Goal: Task Accomplishment & Management: Manage account settings

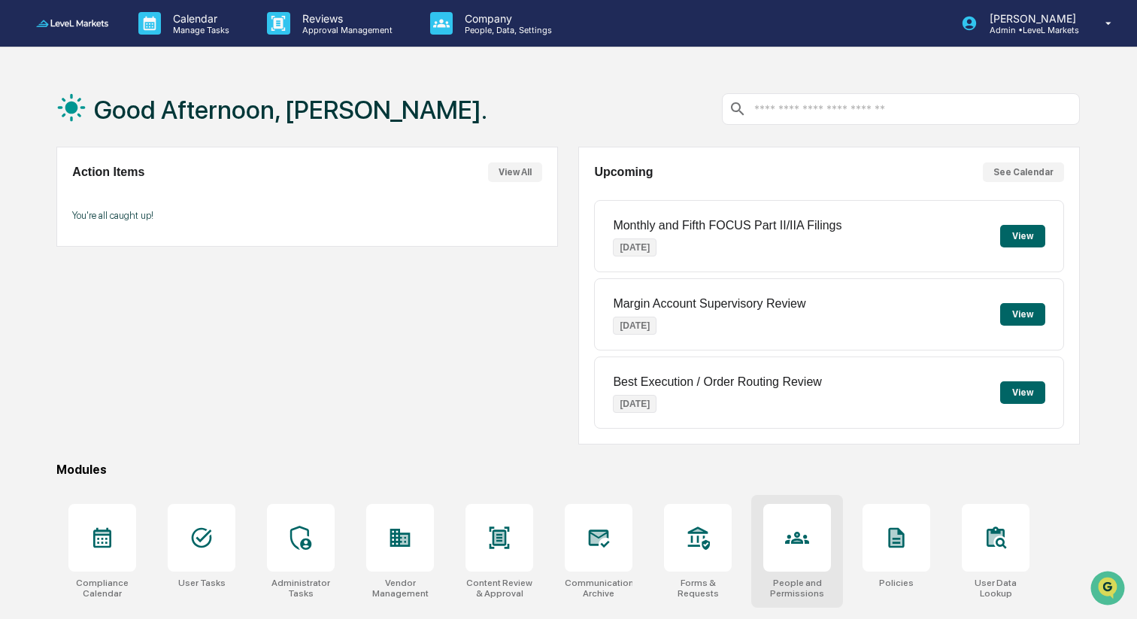
click at [794, 551] on div at bounding box center [798, 538] width 68 height 68
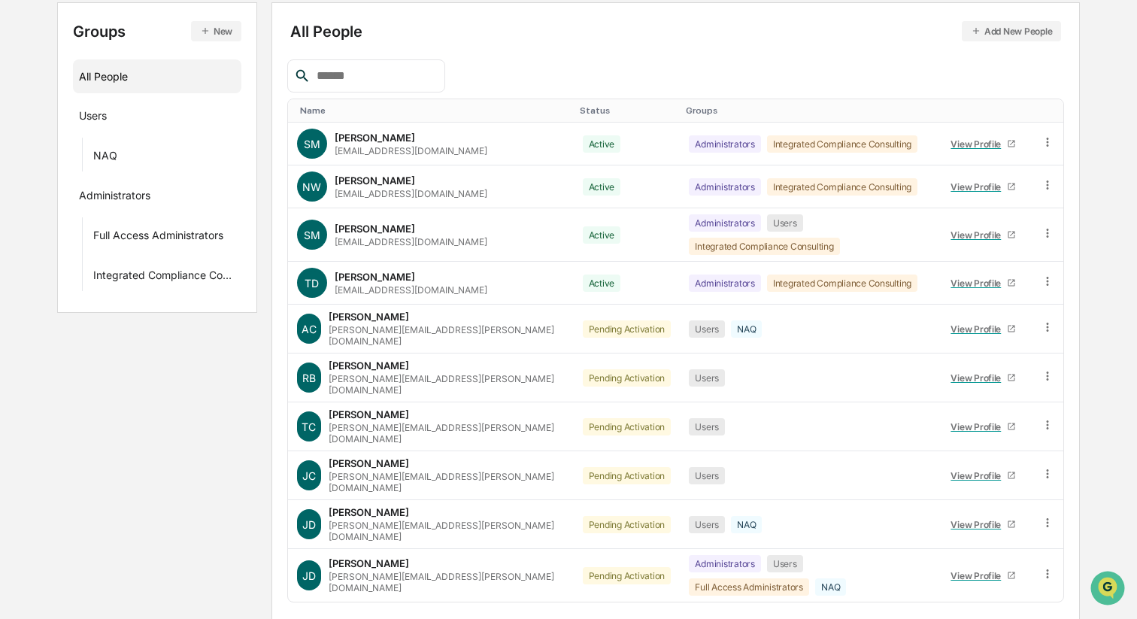
scroll to position [287, 0]
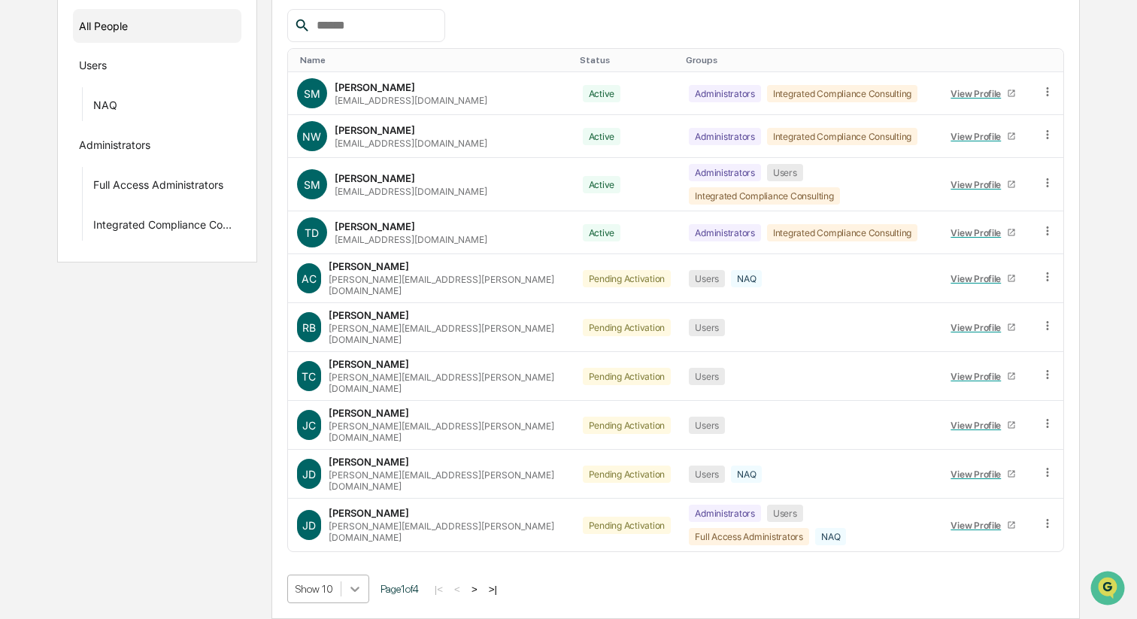
click at [355, 588] on body "Calendar Manage Tasks Reviews Approval Management Company People, Data, Setting…" at bounding box center [568, 201] width 1137 height 837
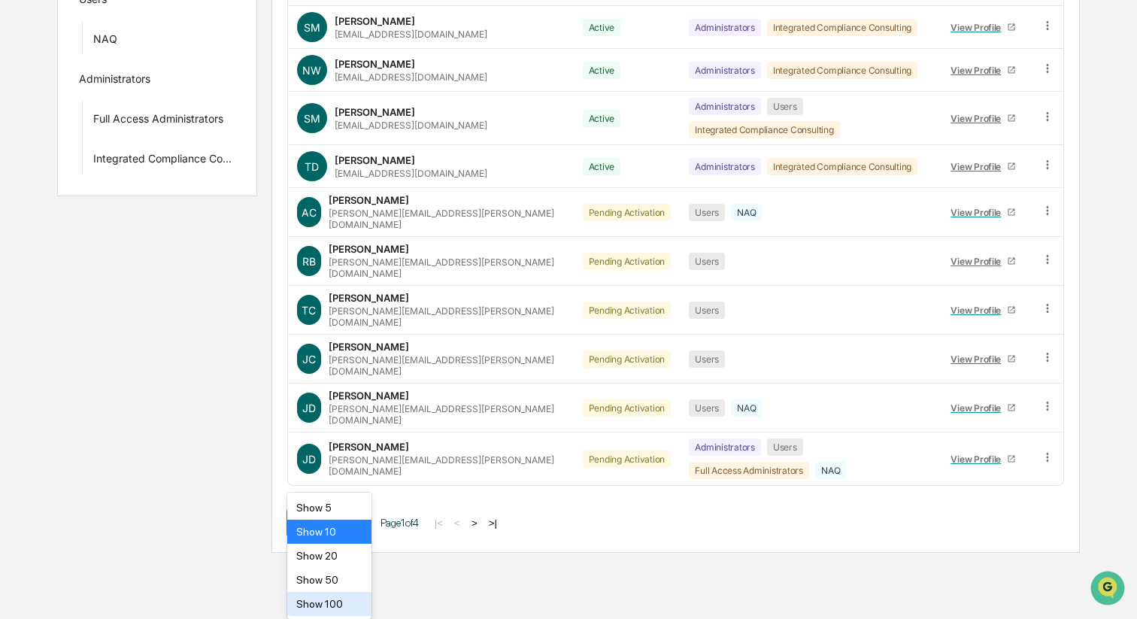
click at [349, 596] on div "Show 100" at bounding box center [329, 604] width 85 height 24
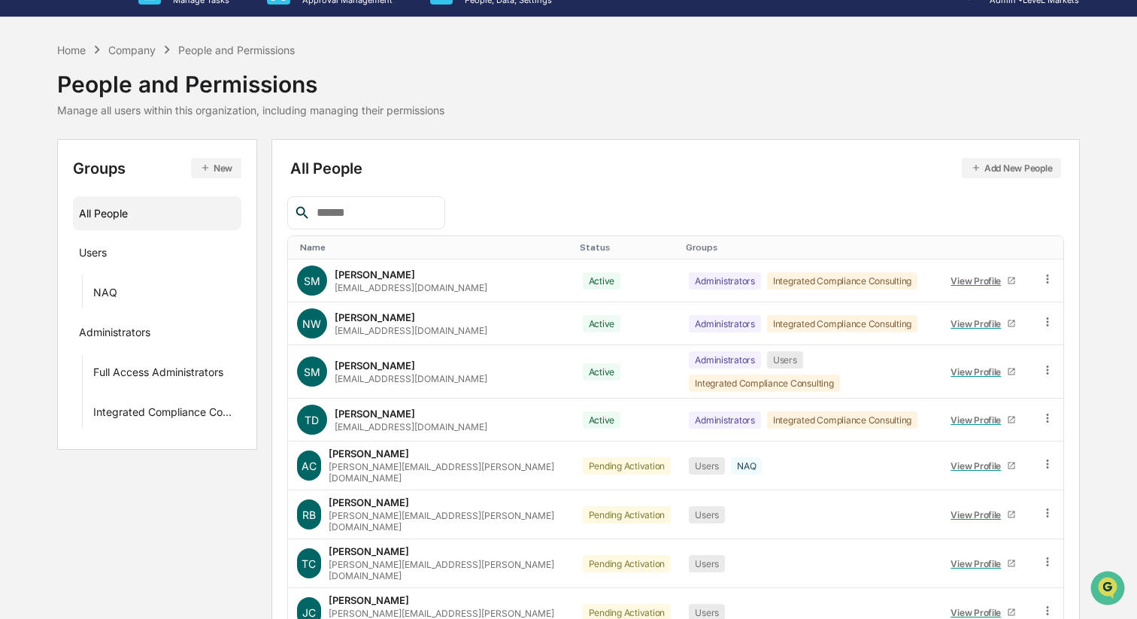
scroll to position [0, 0]
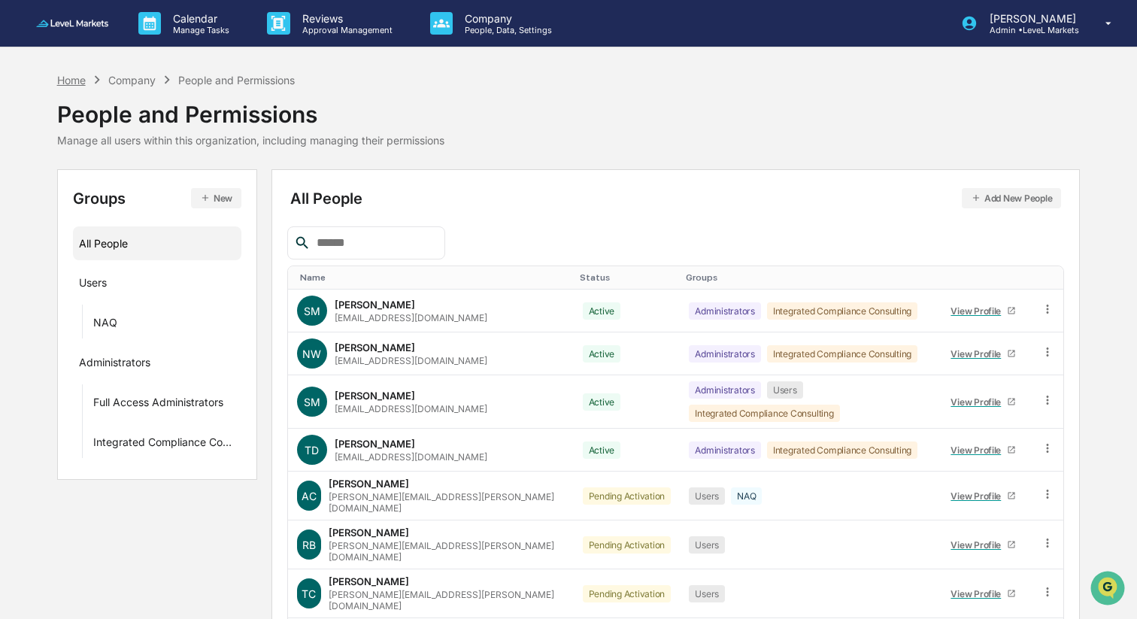
click at [66, 80] on div "Home" at bounding box center [71, 80] width 29 height 13
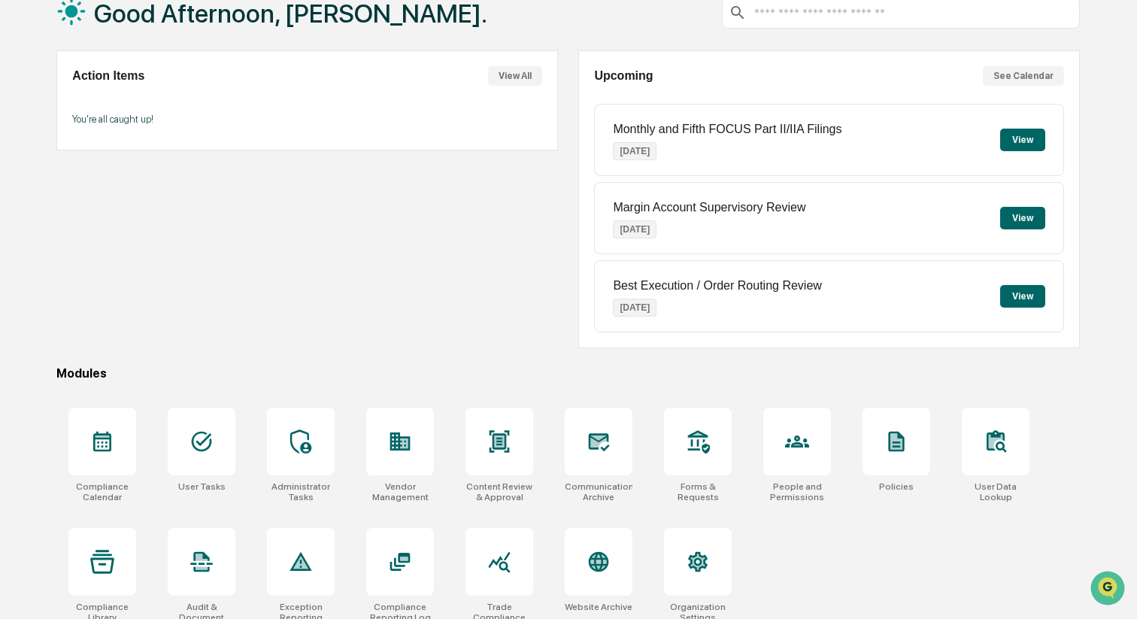
scroll to position [112, 0]
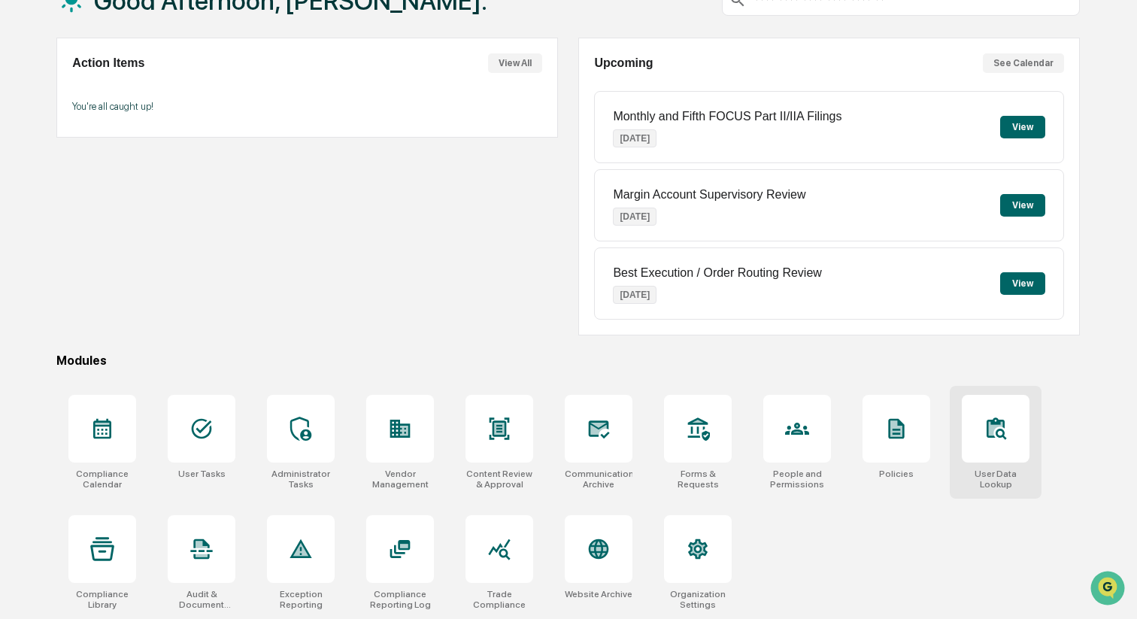
click at [993, 449] on div at bounding box center [996, 429] width 68 height 68
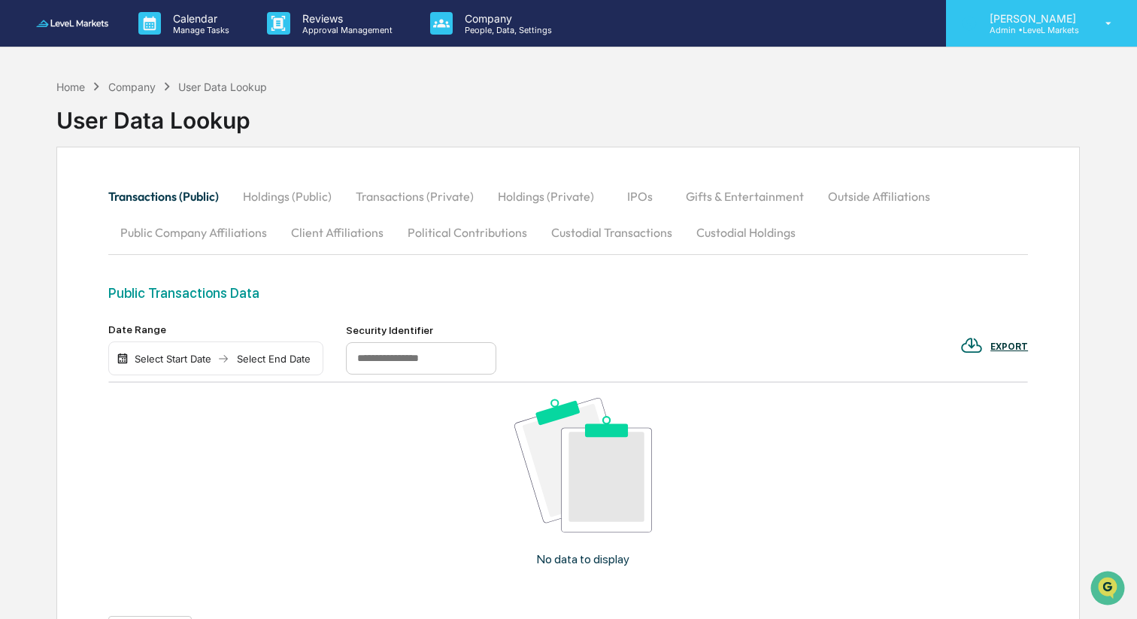
click at [1079, 23] on p "[PERSON_NAME]" at bounding box center [1031, 18] width 106 height 13
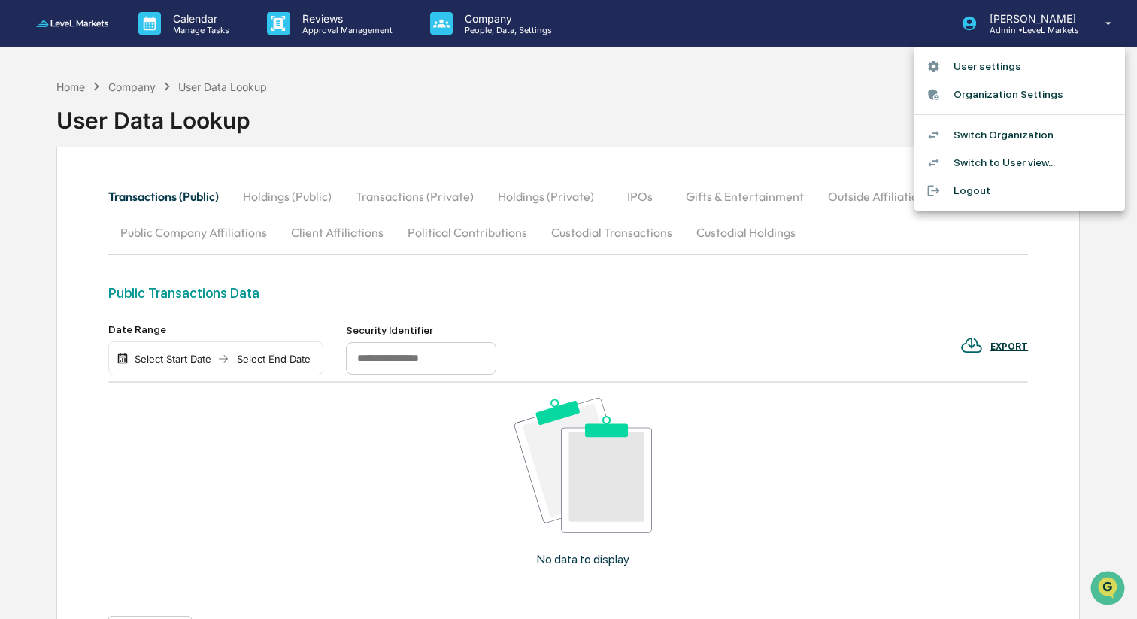
click at [1004, 160] on li "Switch to User view..." at bounding box center [1020, 163] width 211 height 28
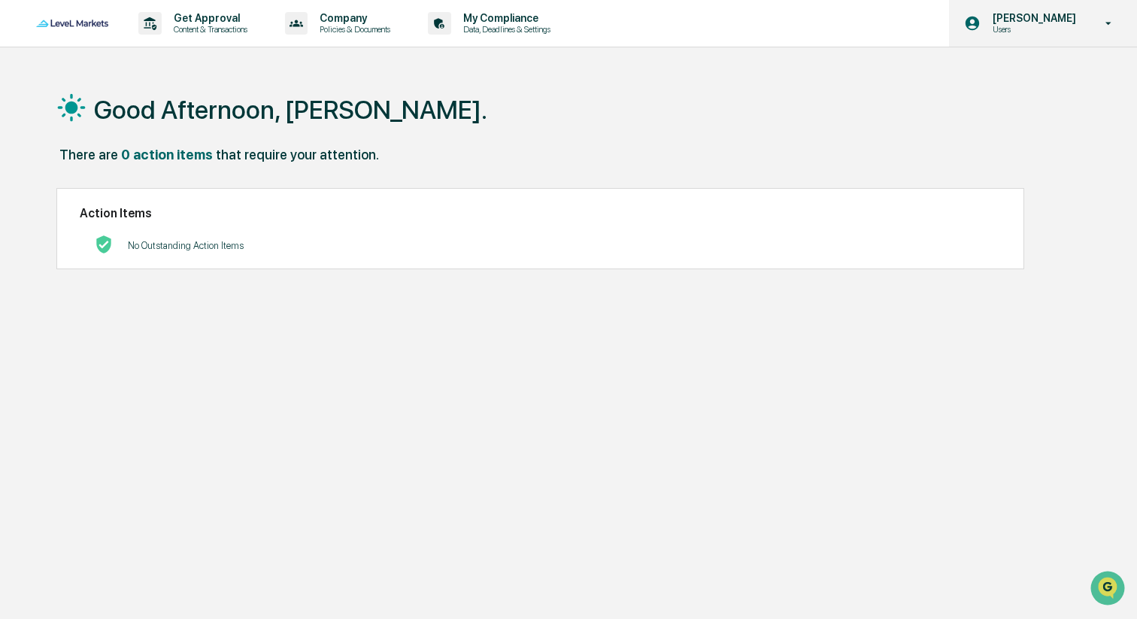
click at [1026, 20] on p "[PERSON_NAME]" at bounding box center [1032, 18] width 103 height 12
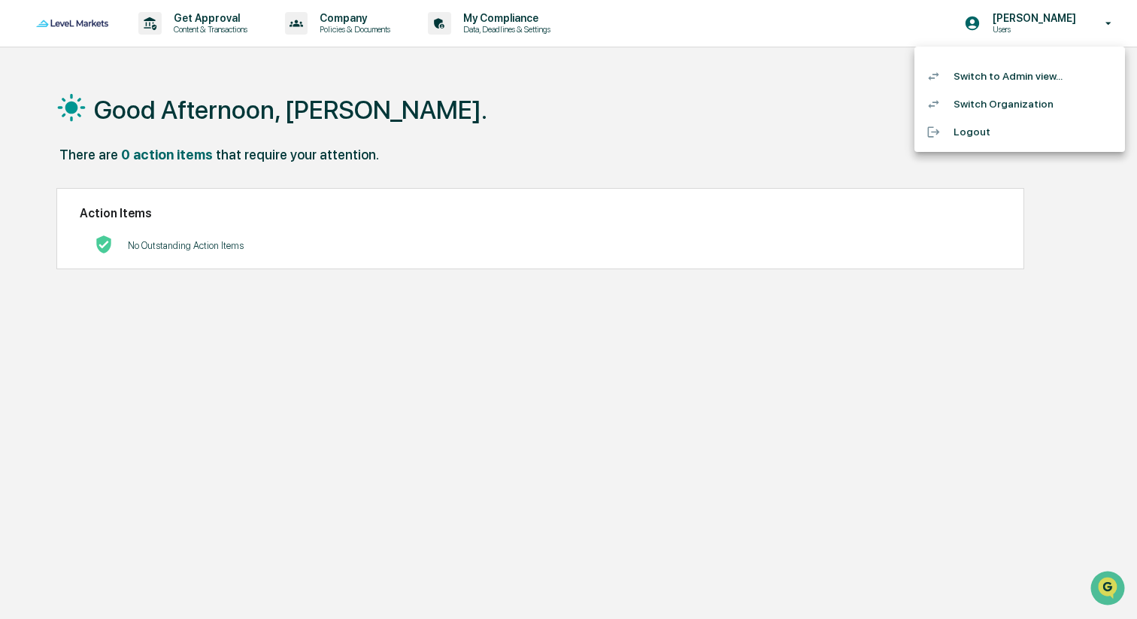
click at [997, 100] on li "Switch Organization" at bounding box center [1020, 104] width 211 height 28
